Goal: Task Accomplishment & Management: Manage account settings

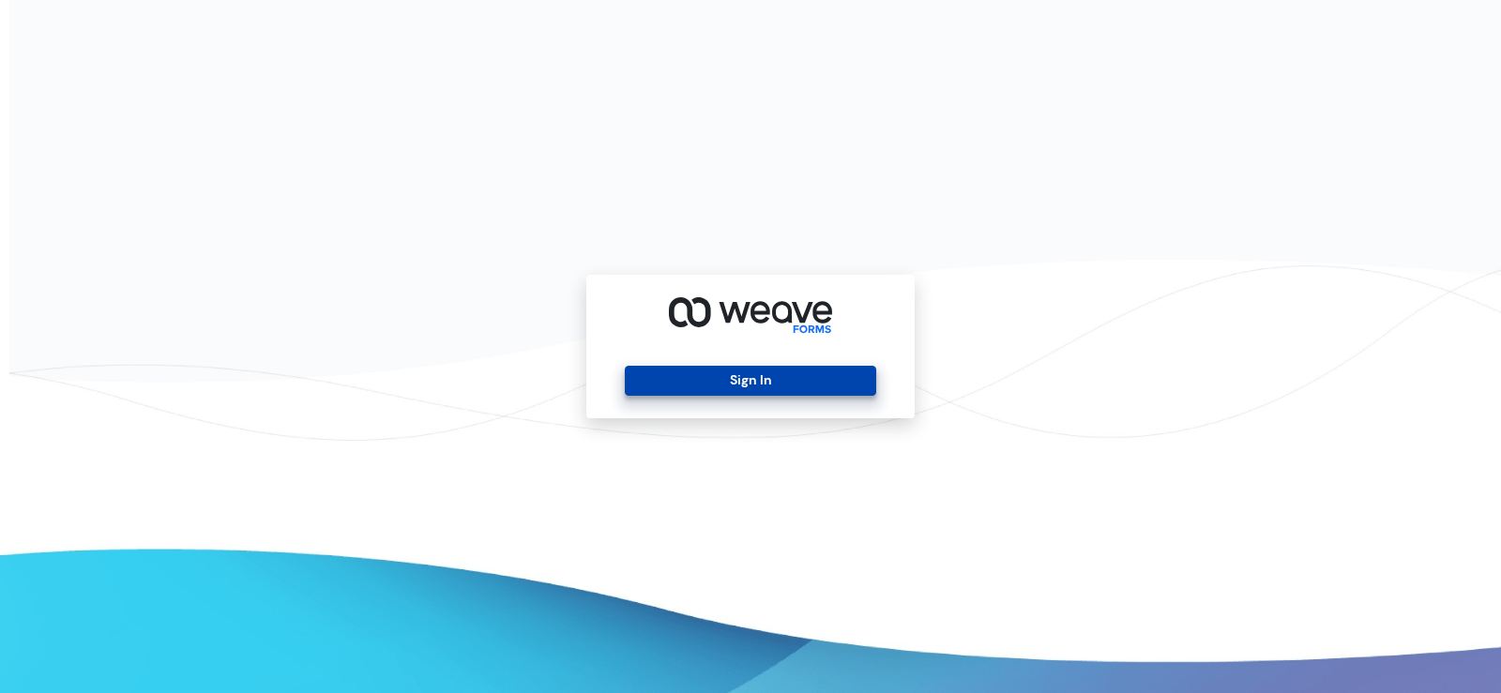
click at [751, 392] on button "Sign In" at bounding box center [750, 381] width 250 height 30
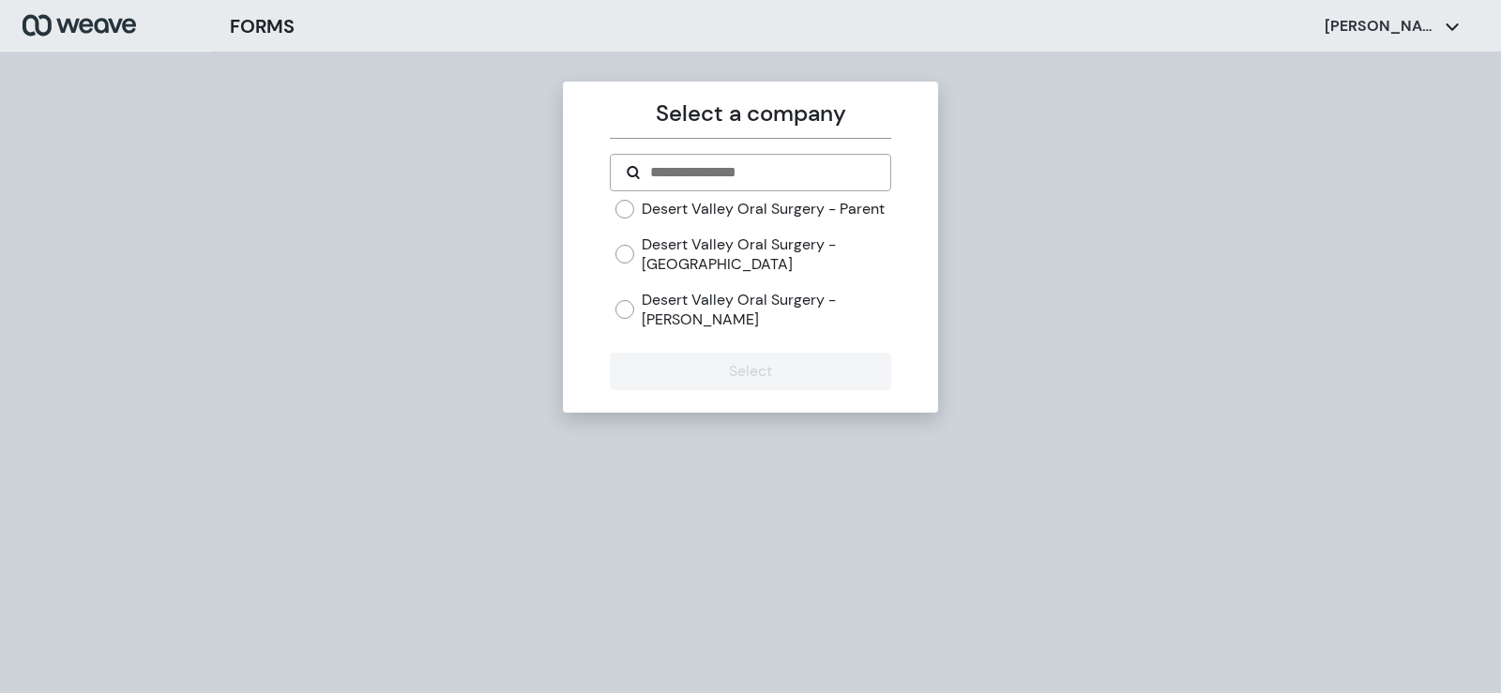
click at [688, 322] on label "Desert Valley Oral Surgery - [PERSON_NAME]" at bounding box center [766, 310] width 249 height 40
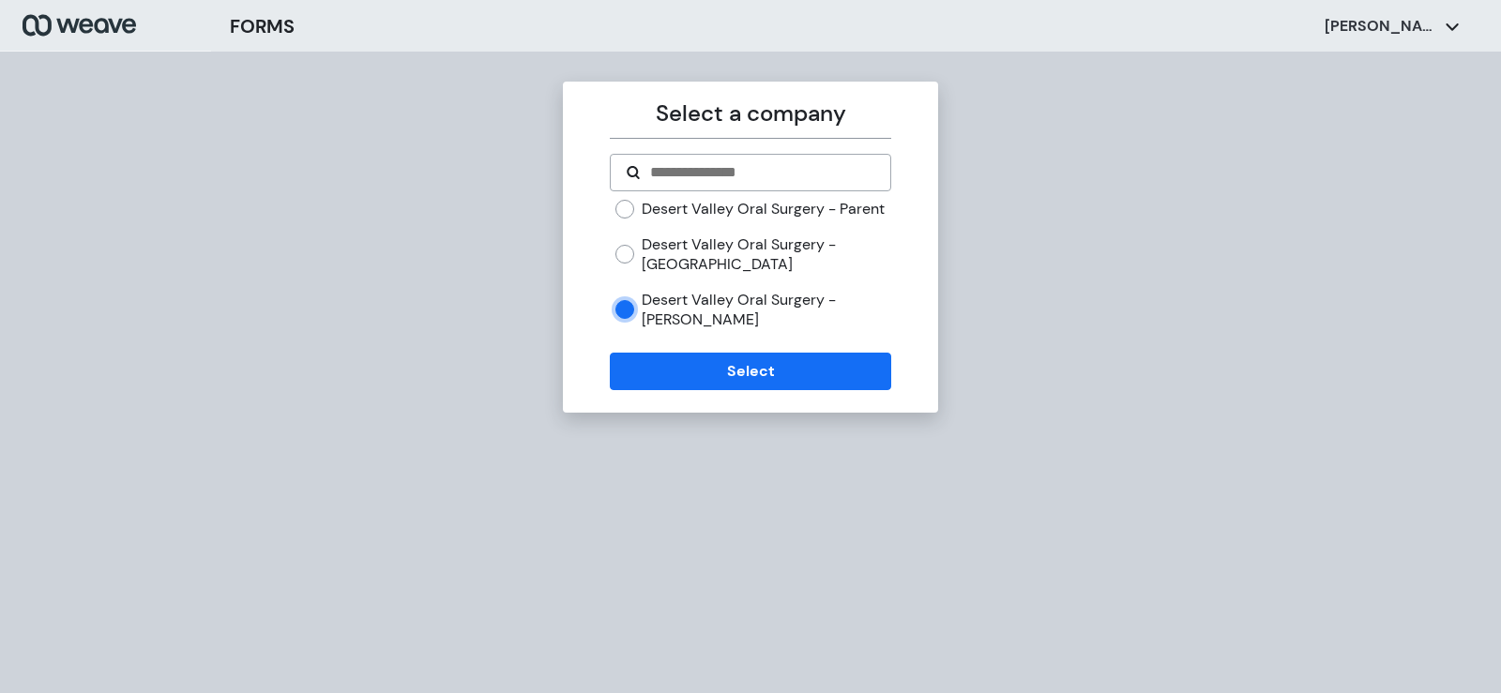
click at [730, 412] on div "Select a company Desert Valley Oral Surgery - Parent Desert Valley Oral Surgery…" at bounding box center [750, 247] width 375 height 331
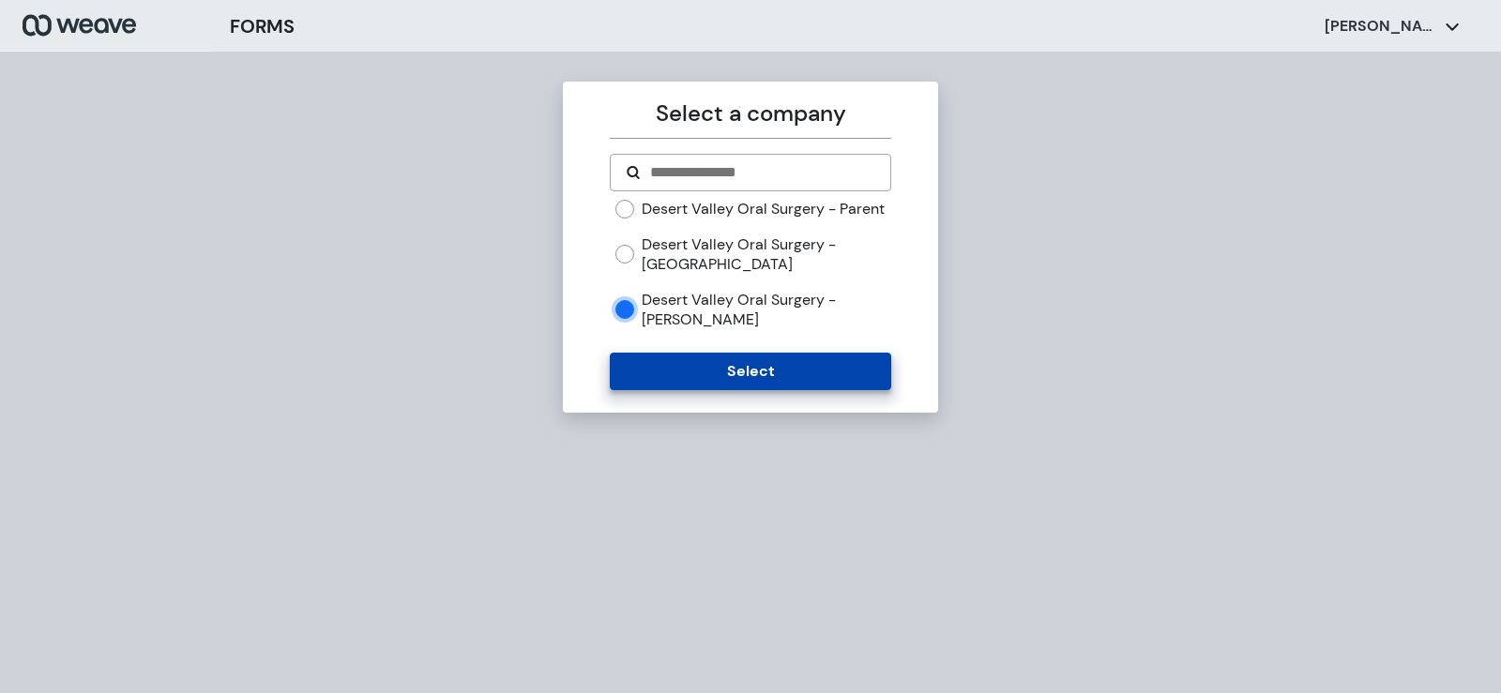
click at [733, 390] on button "Select" at bounding box center [750, 372] width 280 height 38
